Goal: Task Accomplishment & Management: Manage account settings

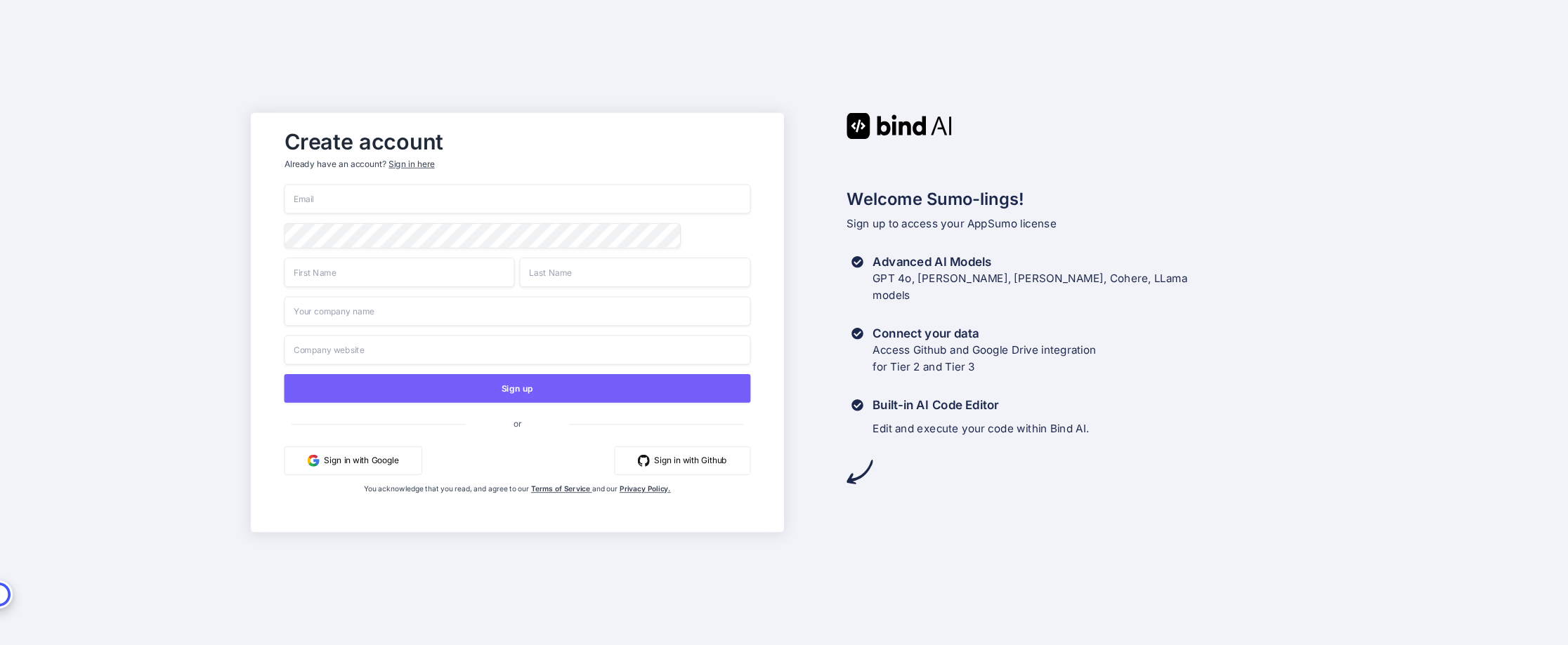
type input "[PERSON_NAME][EMAIL_ADDRESS][DOMAIN_NAME]"
click at [422, 164] on div "Sign in here" at bounding box center [411, 164] width 46 height 12
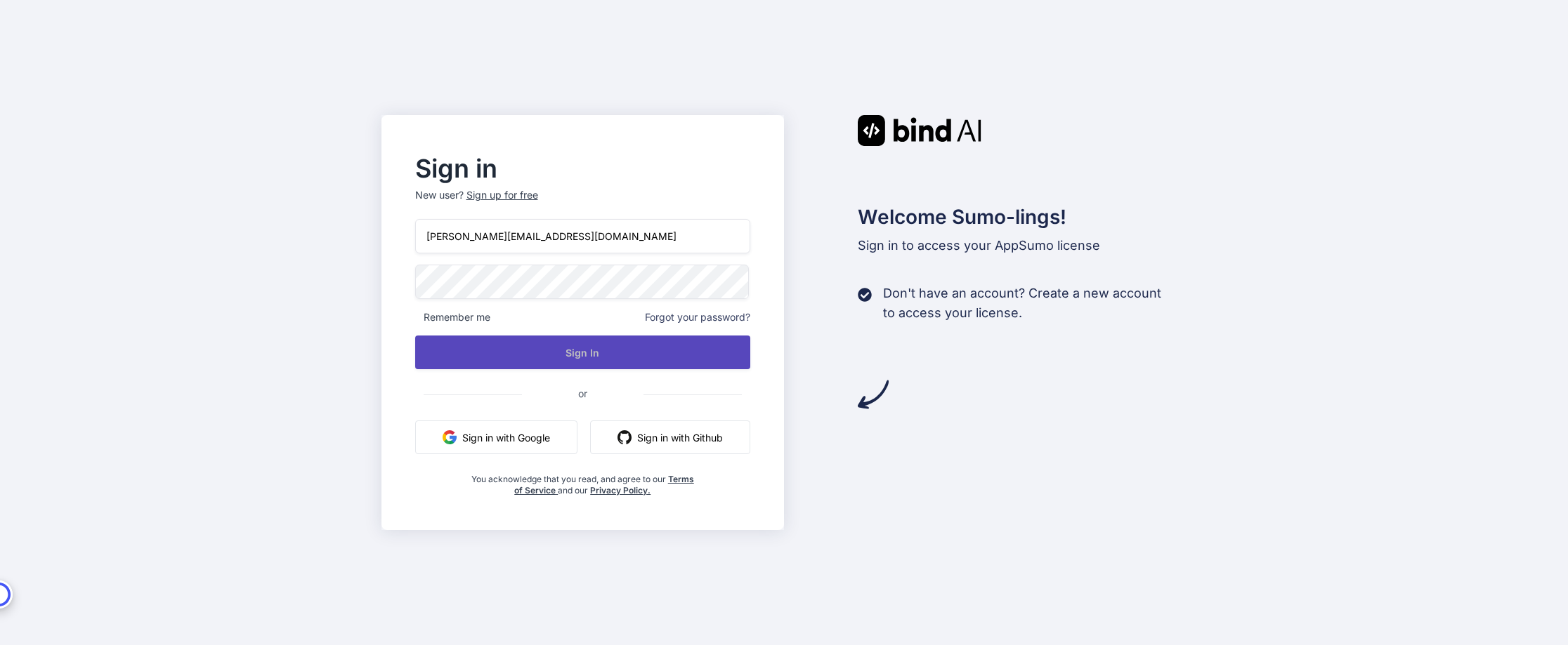
click at [510, 352] on button "Sign In" at bounding box center [582, 352] width 335 height 34
click at [578, 349] on button "Sign In" at bounding box center [582, 352] width 335 height 34
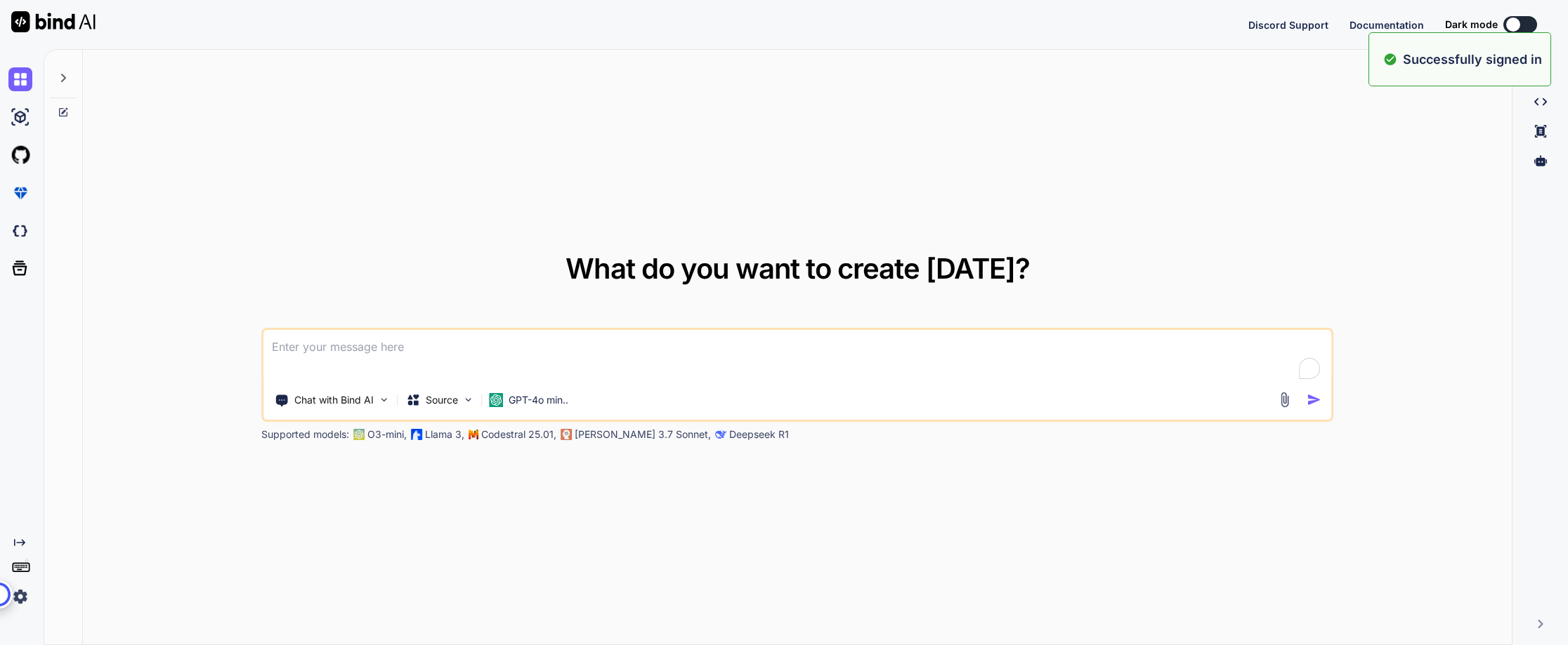
type textarea "x"
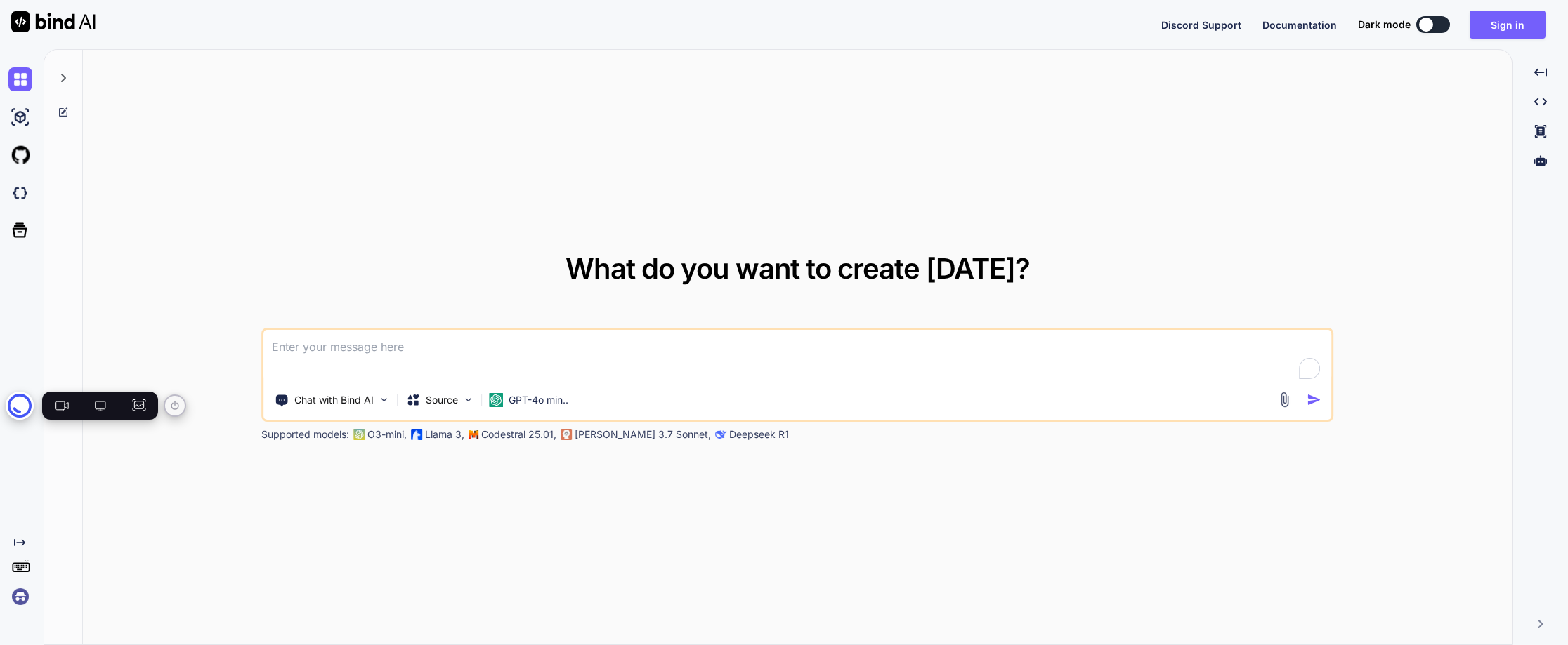
drag, startPoint x: 21, startPoint y: 587, endPoint x: 27, endPoint y: 398, distance: 189.1
click at [27, 398] on icon at bounding box center [20, 406] width 28 height 28
click at [16, 599] on img at bounding box center [20, 597] width 24 height 24
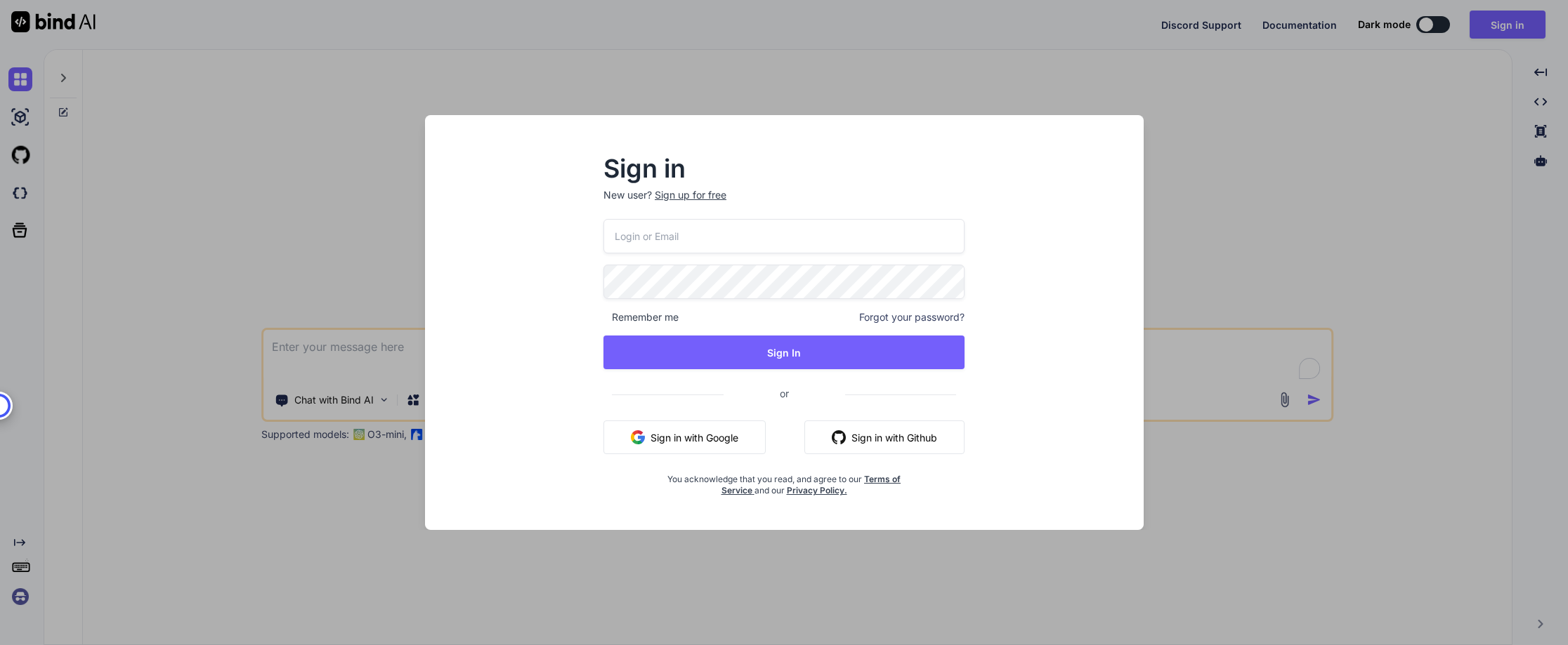
type input "[PERSON_NAME][EMAIL_ADDRESS][DOMAIN_NAME]"
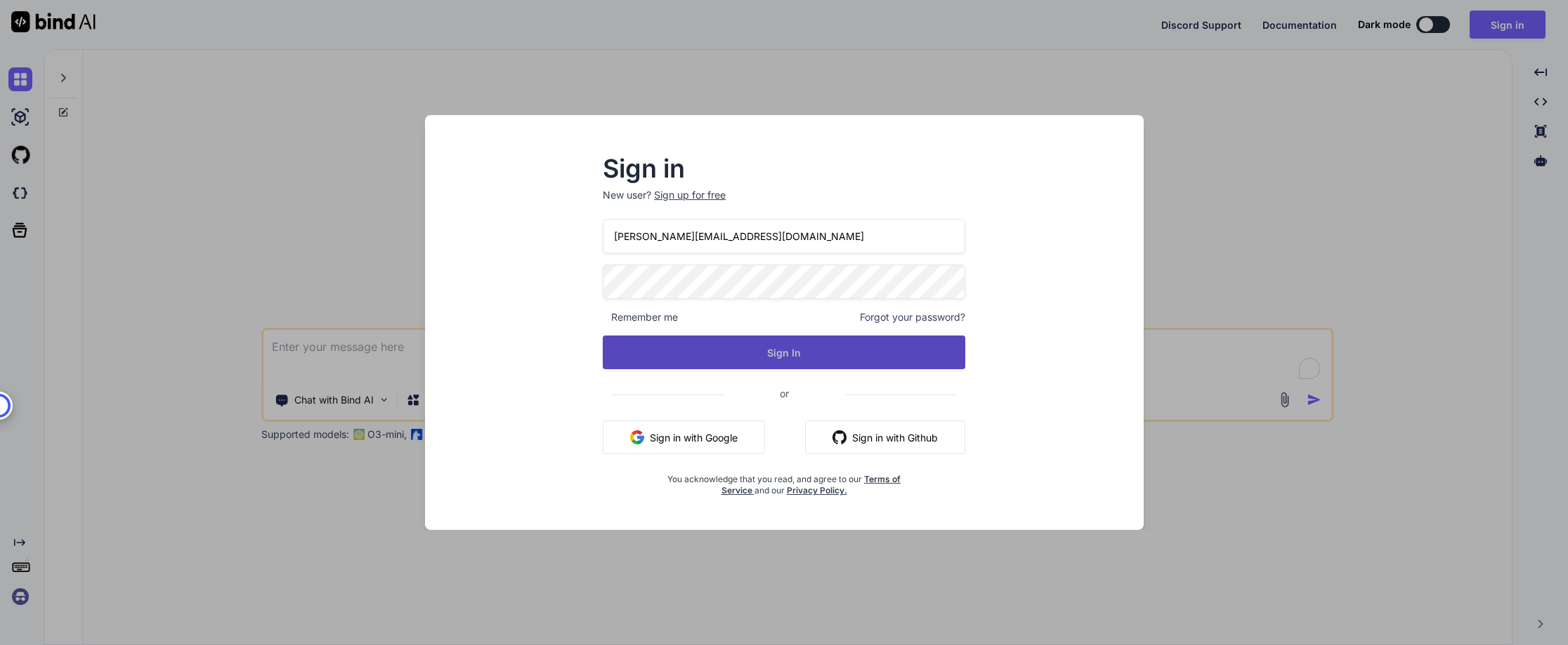
click at [696, 349] on button "Sign In" at bounding box center [784, 352] width 363 height 34
click at [798, 346] on button "Sign In" at bounding box center [784, 352] width 363 height 34
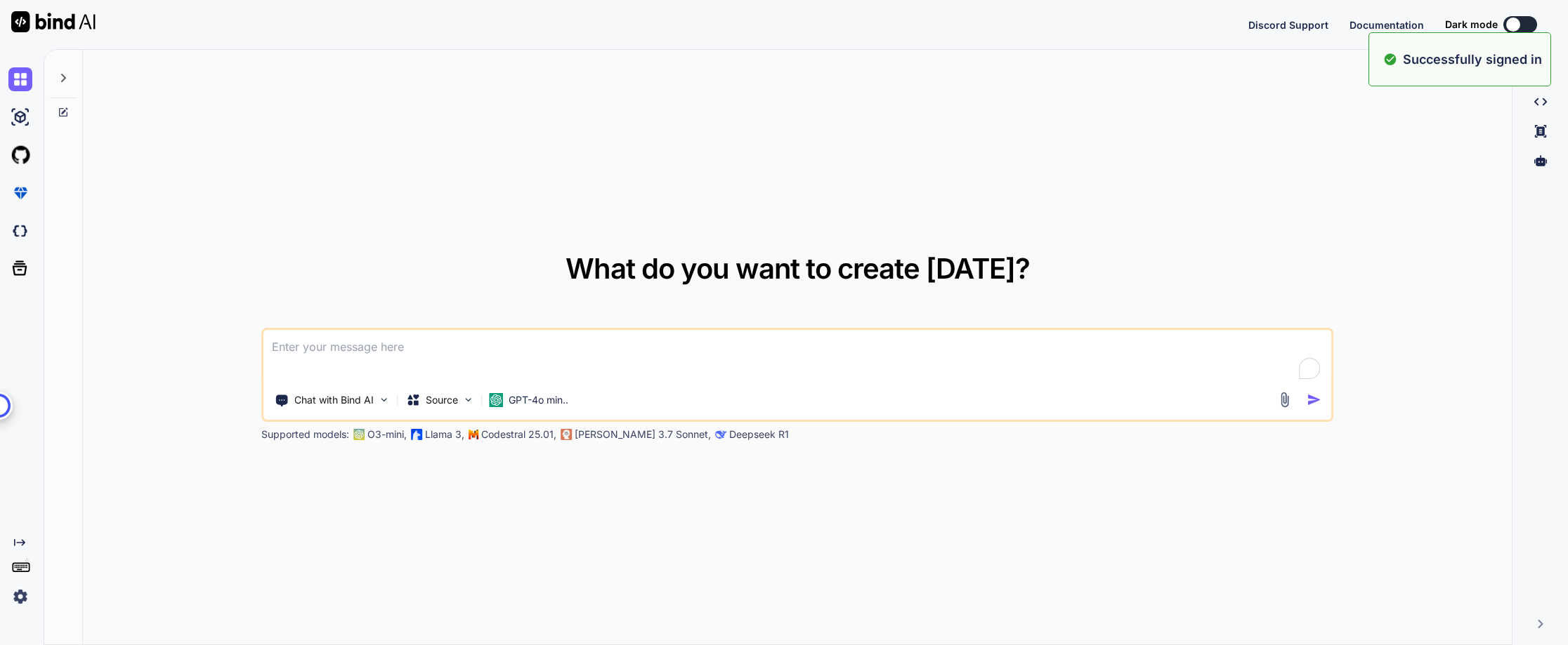
type textarea "x"
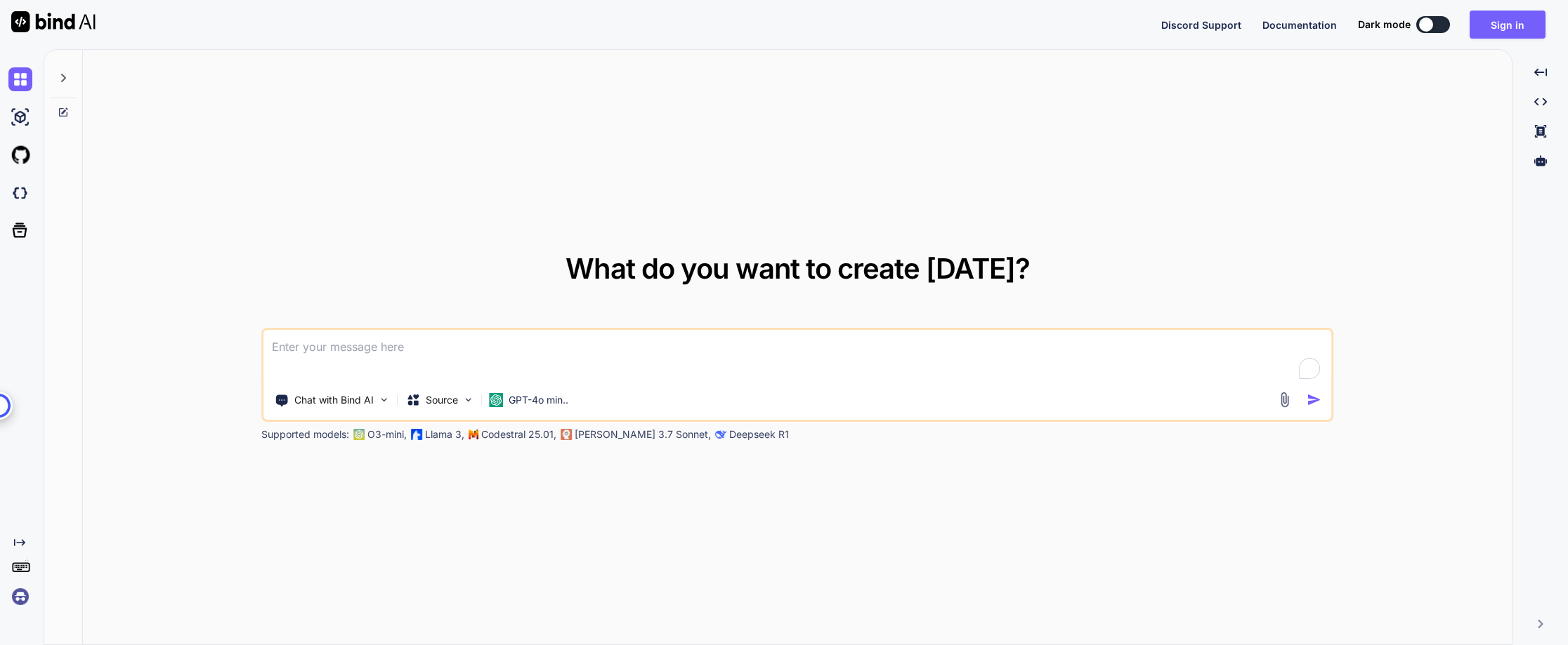
click at [65, 30] on img at bounding box center [53, 21] width 84 height 21
click at [1511, 28] on button "Sign in" at bounding box center [1507, 24] width 76 height 28
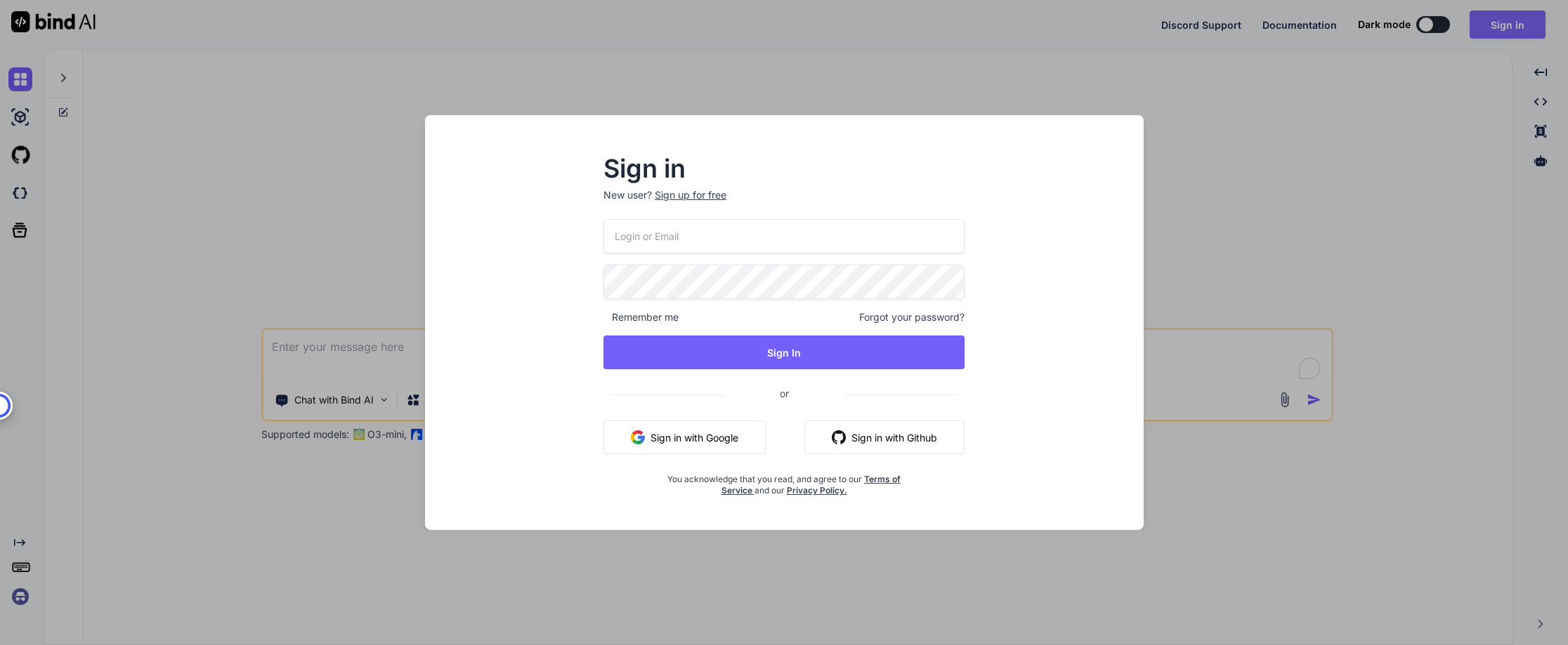
type input "[PERSON_NAME][EMAIL_ADDRESS][DOMAIN_NAME]"
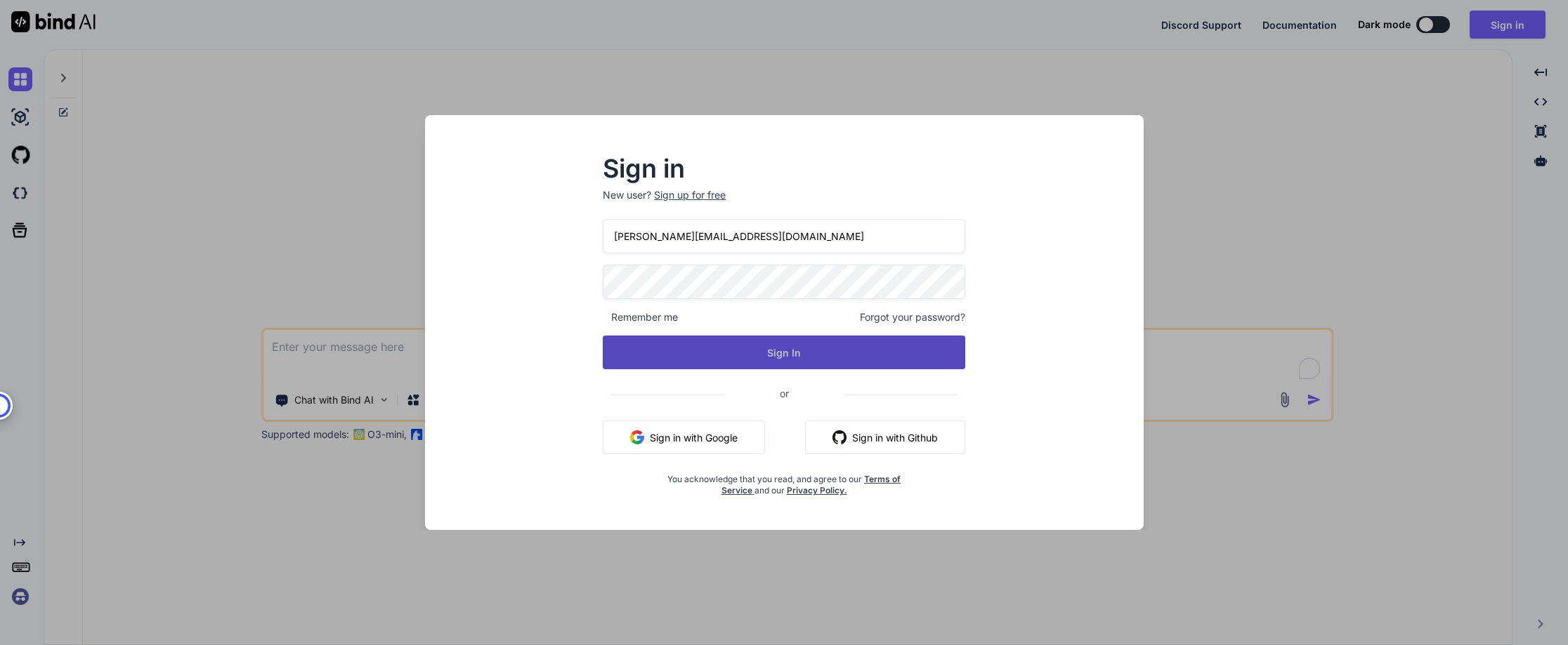
click at [838, 347] on button "Sign In" at bounding box center [784, 352] width 363 height 34
click at [788, 354] on button "Sign In" at bounding box center [784, 352] width 363 height 34
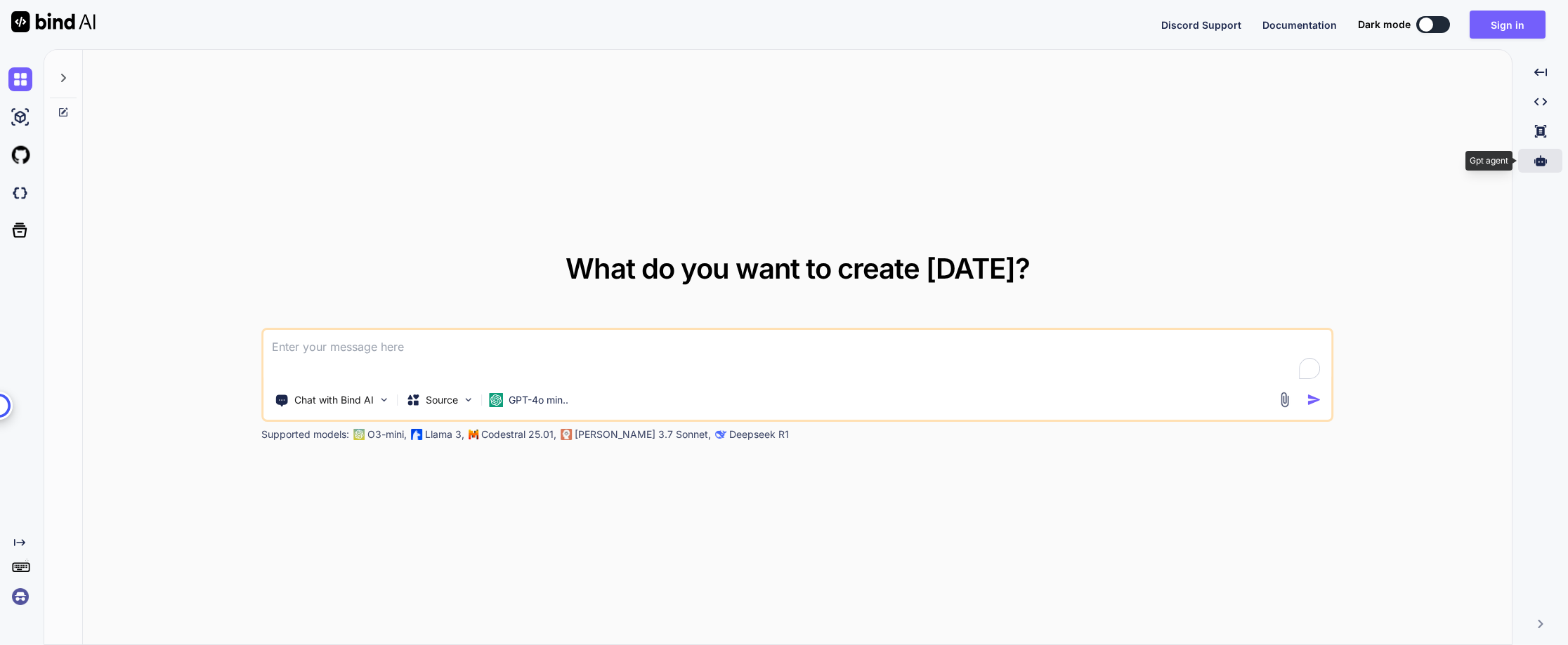
click at [1534, 163] on icon at bounding box center [1540, 160] width 12 height 10
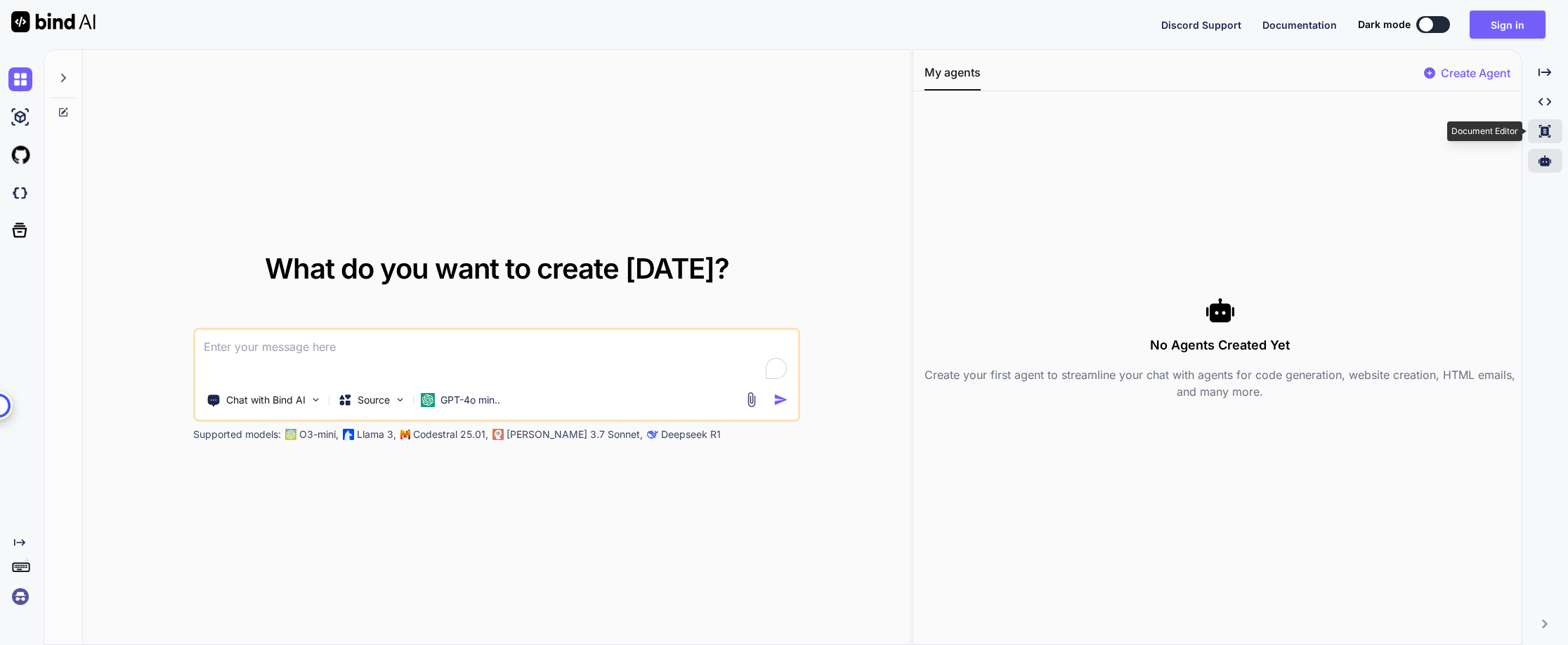
click at [1547, 122] on div "Created with Pixso." at bounding box center [1545, 131] width 35 height 24
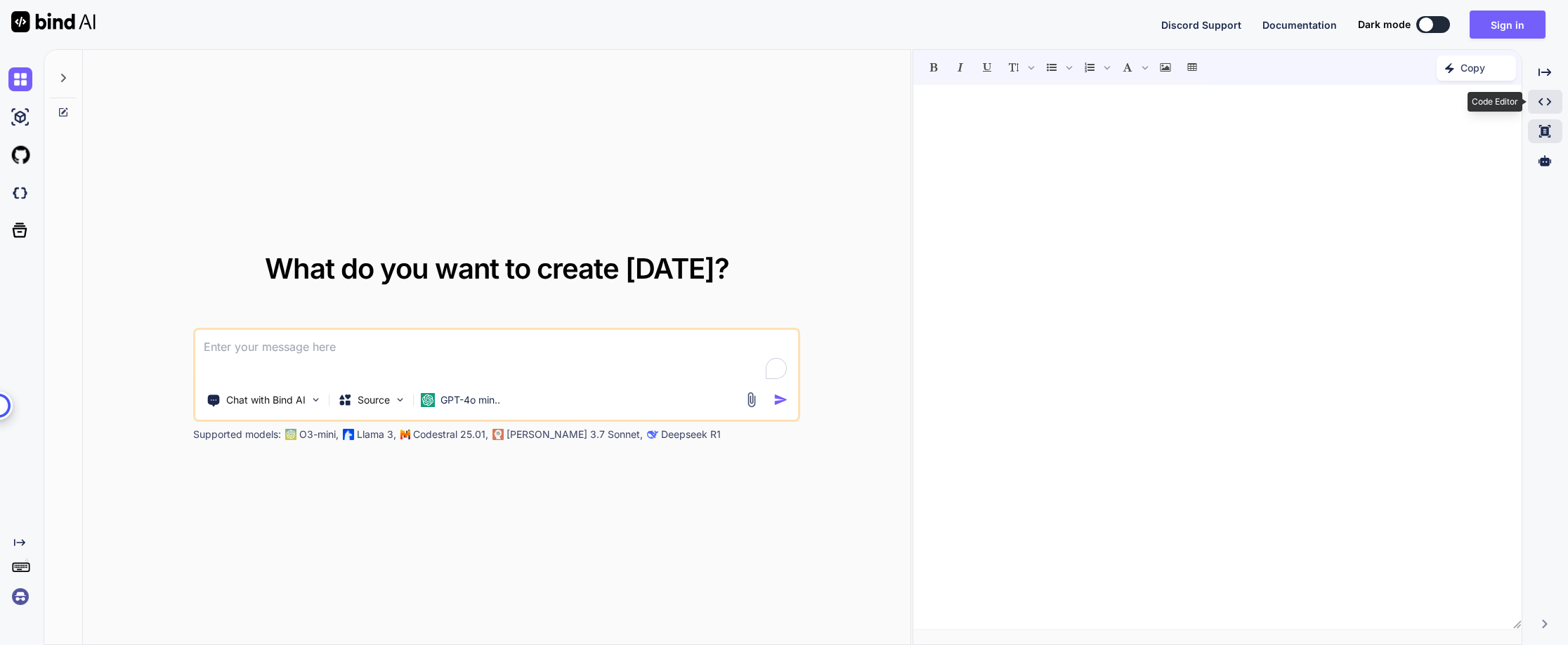
click at [1548, 104] on icon at bounding box center [1544, 102] width 12 height 8
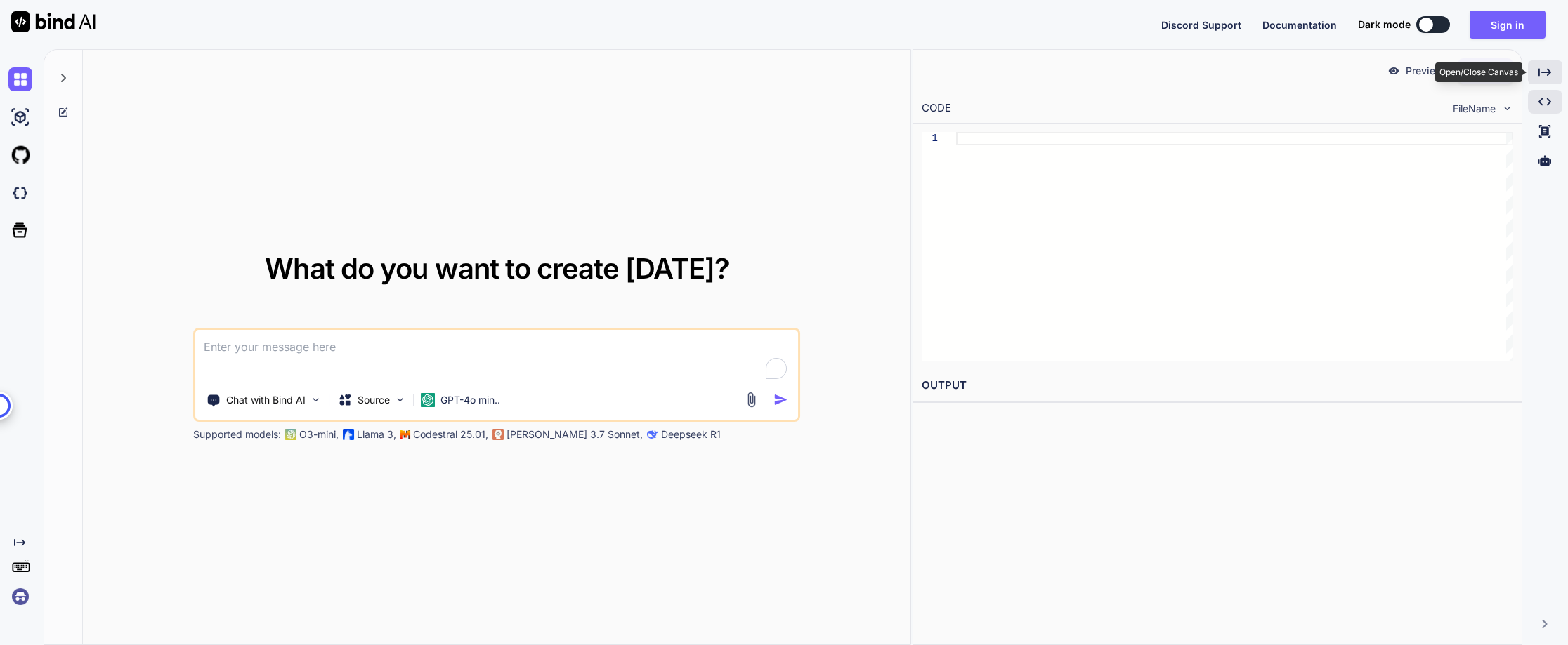
click at [1550, 73] on icon at bounding box center [1544, 72] width 12 height 8
type textarea "x"
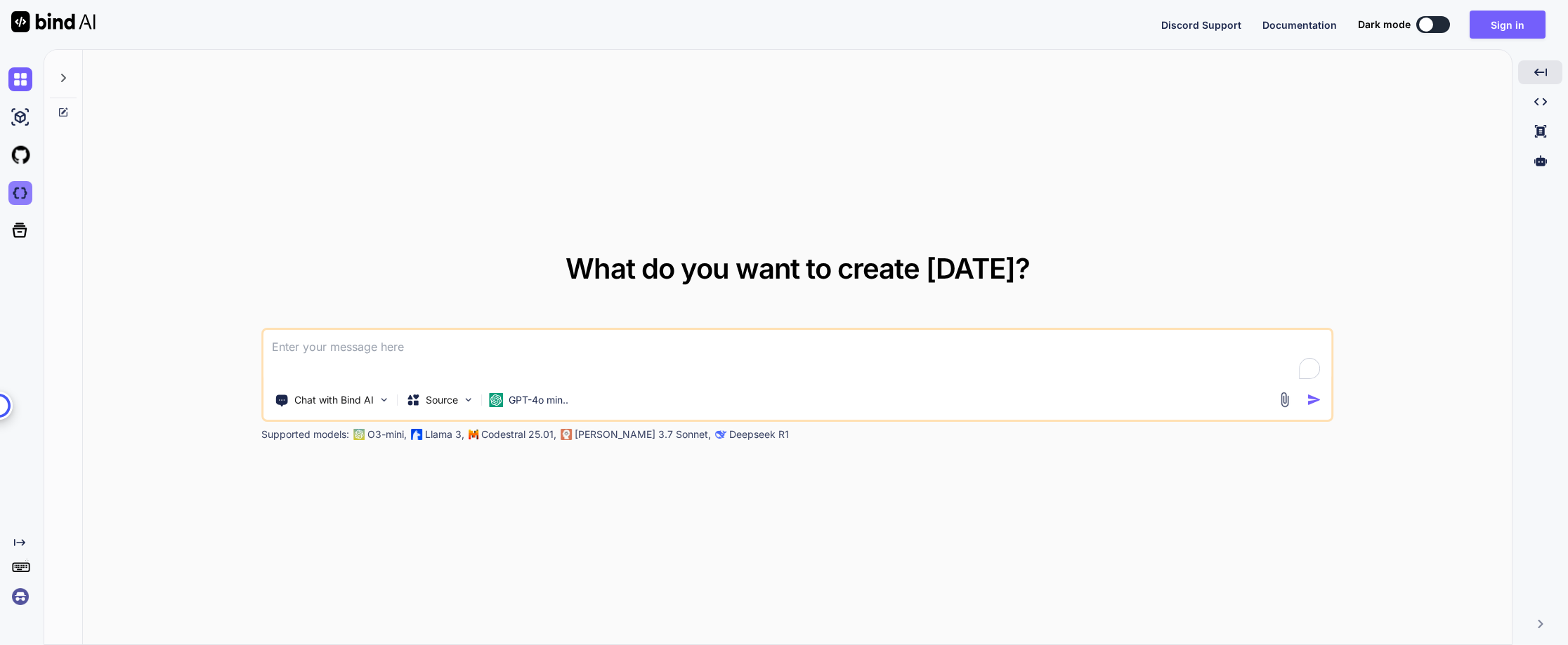
click at [11, 199] on img at bounding box center [20, 193] width 24 height 24
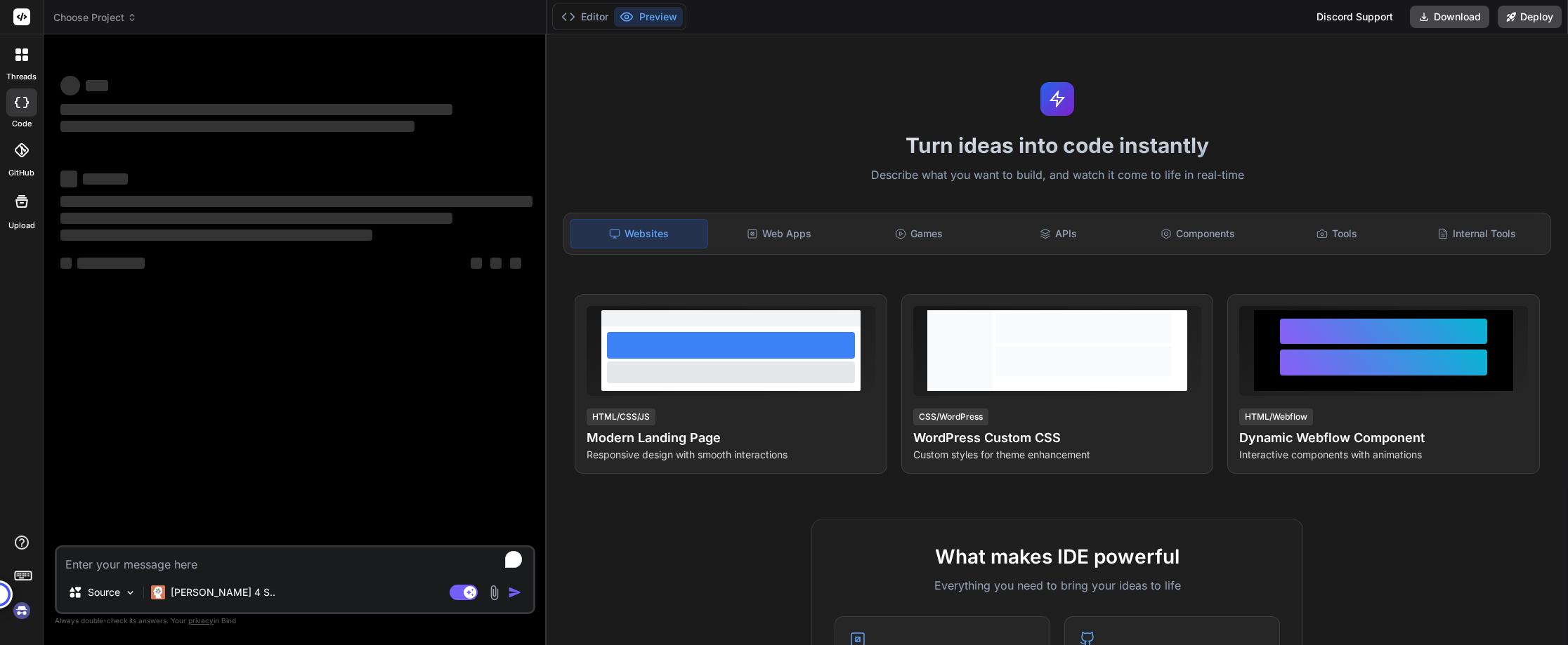
click at [24, 609] on img at bounding box center [21, 611] width 24 height 24
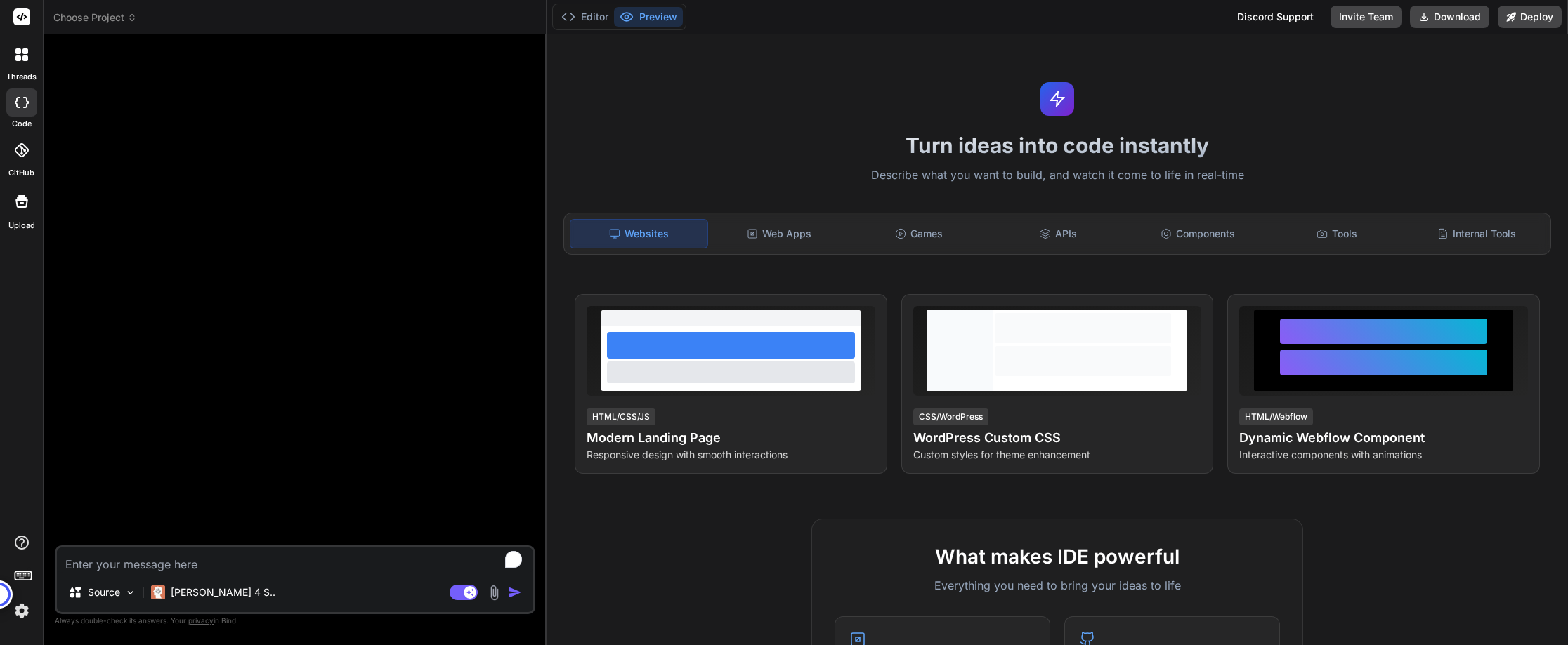
click at [17, 623] on div "threads code GitHub Upload" at bounding box center [21, 322] width 43 height 645
click at [24, 615] on img at bounding box center [21, 611] width 24 height 24
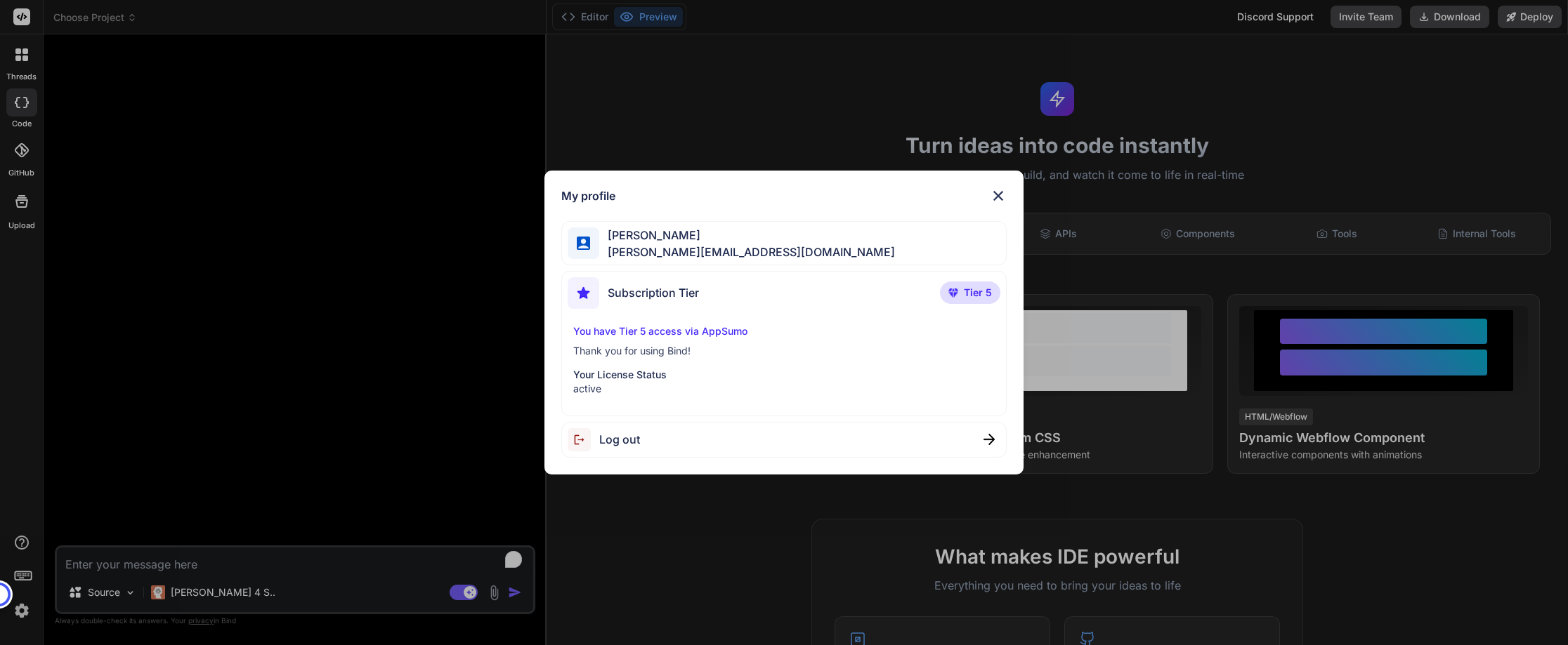
click at [455, 390] on div "My profile Norbert Strappler norbert@monobunt.at Subscription Tier Tier 5 You h…" at bounding box center [784, 322] width 1568 height 645
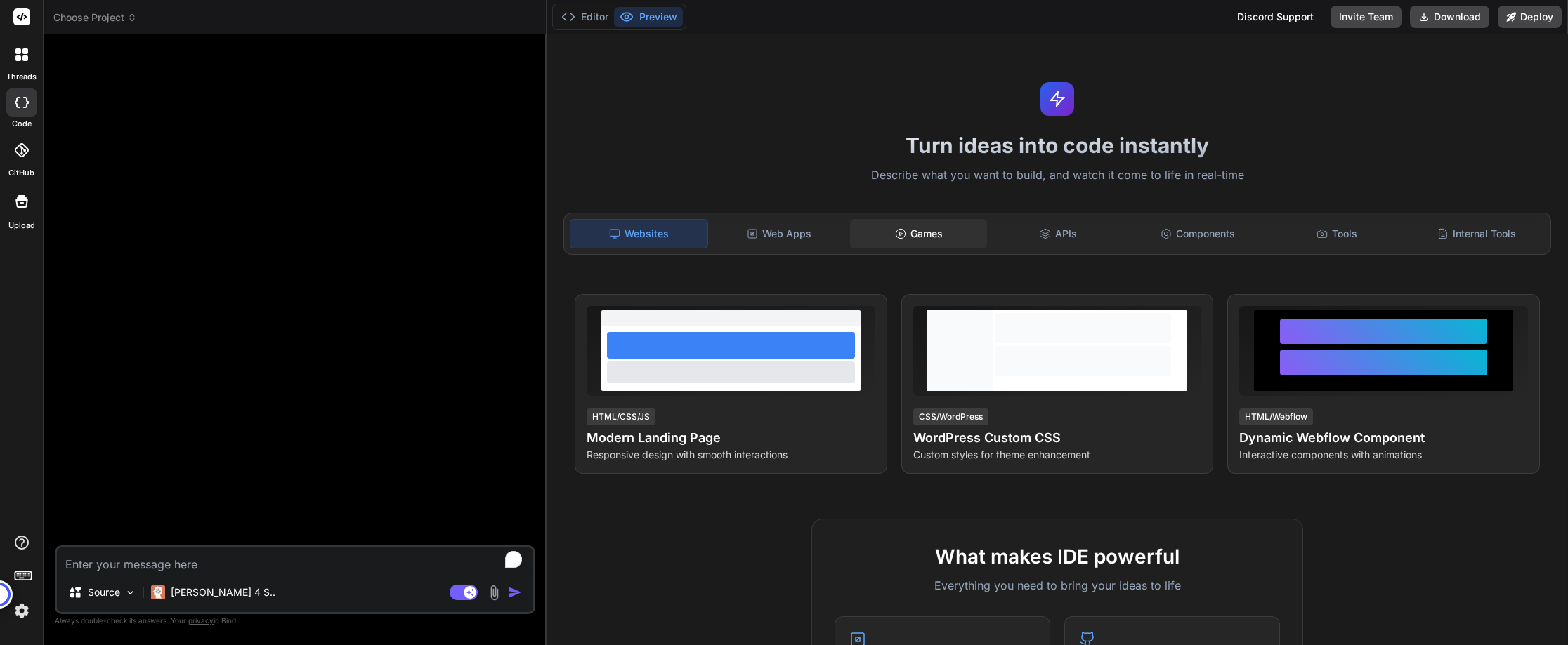
click at [929, 229] on div "Games" at bounding box center [918, 234] width 137 height 29
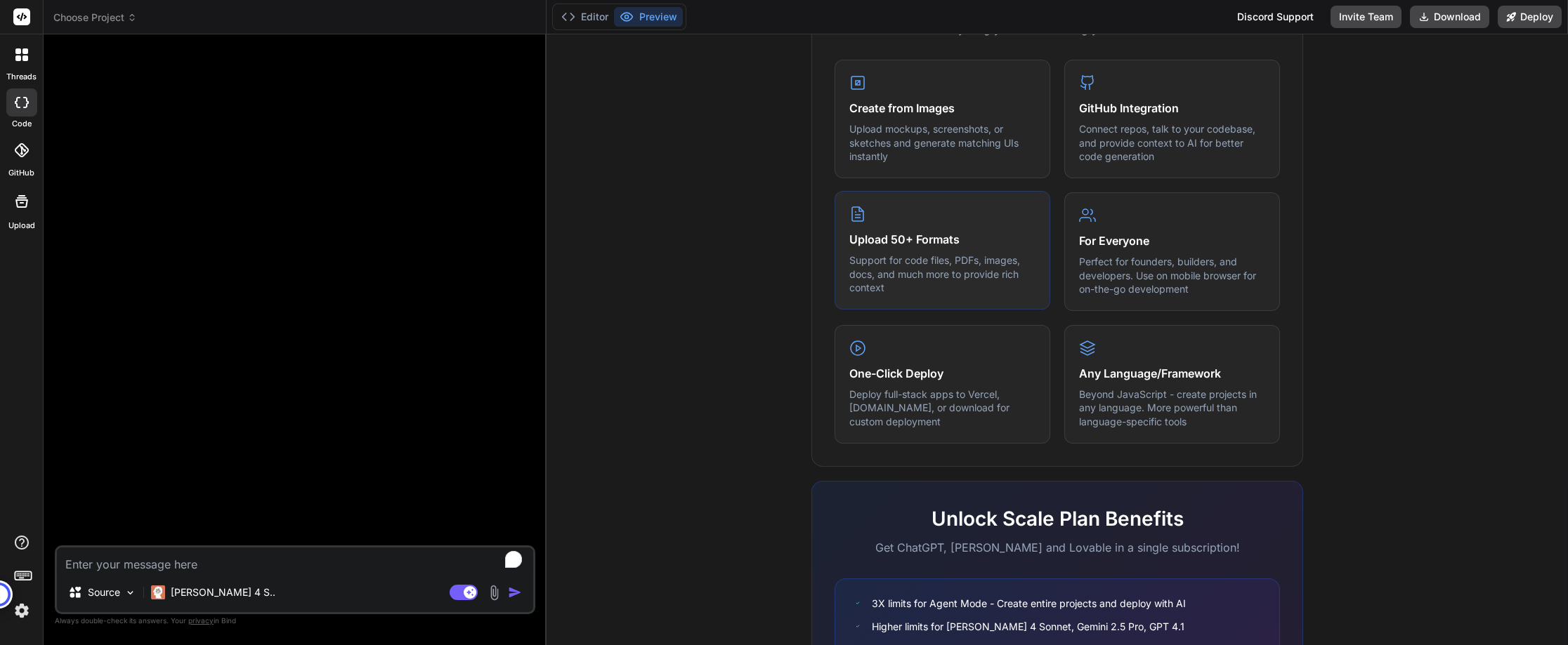
scroll to position [699, 0]
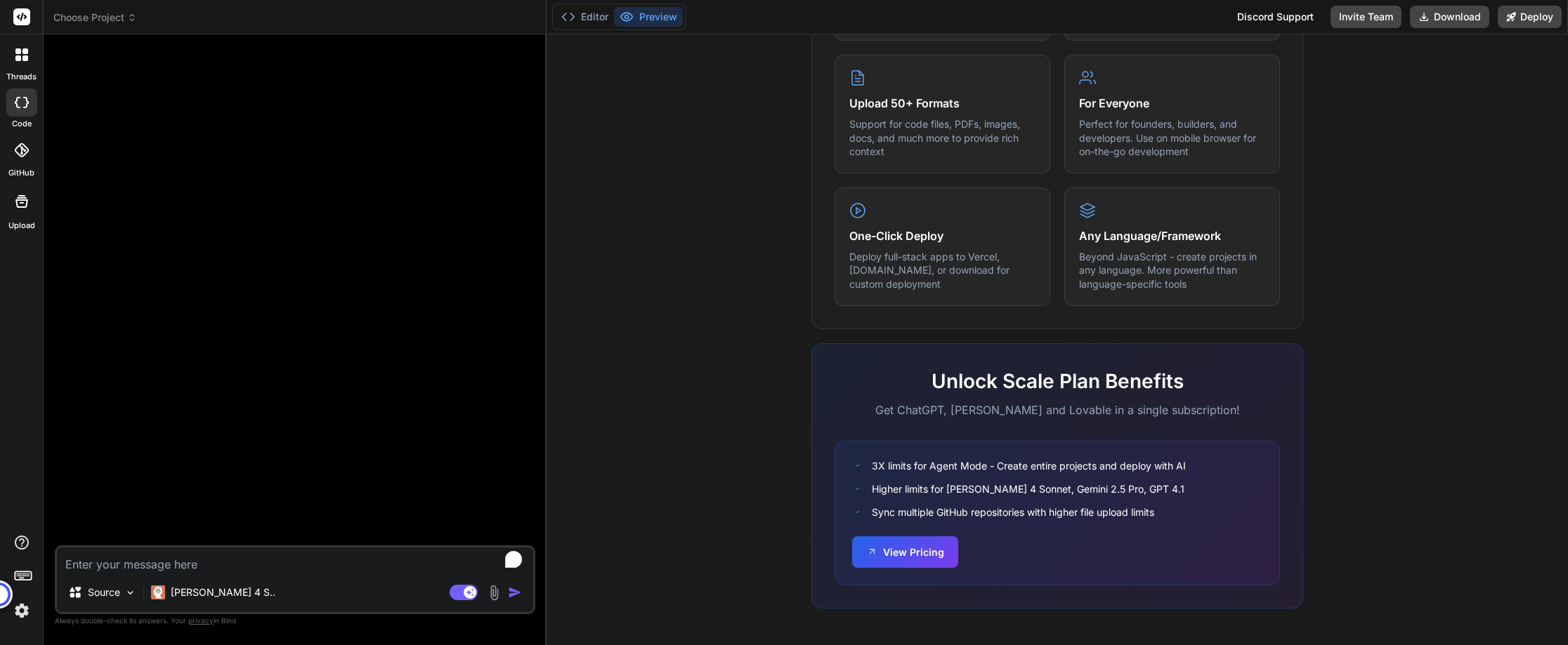
type textarea "x"
click at [893, 553] on button "View Pricing" at bounding box center [905, 550] width 106 height 32
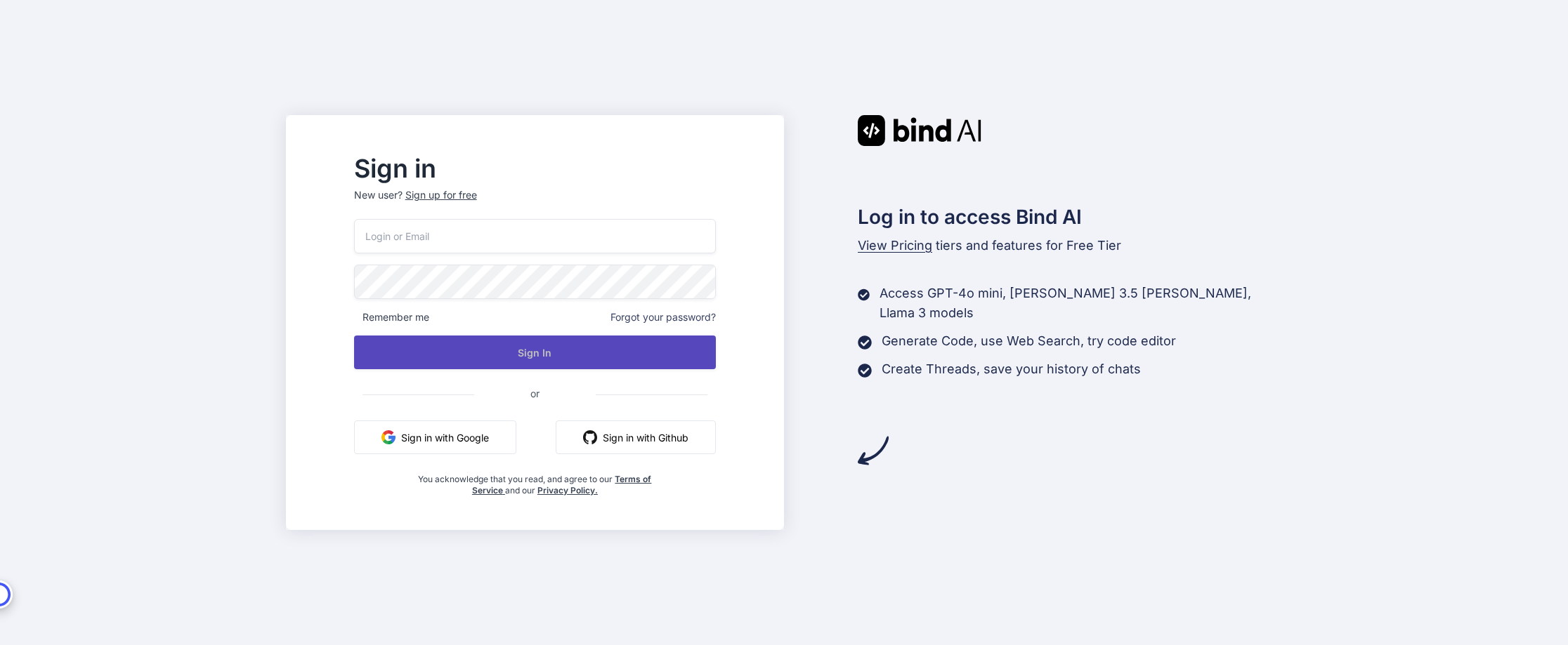
type input "[PERSON_NAME][EMAIL_ADDRESS][DOMAIN_NAME]"
click at [509, 362] on button "Sign In" at bounding box center [535, 352] width 363 height 34
click at [531, 349] on button "Sign In" at bounding box center [535, 352] width 363 height 34
